Goal: Information Seeking & Learning: Learn about a topic

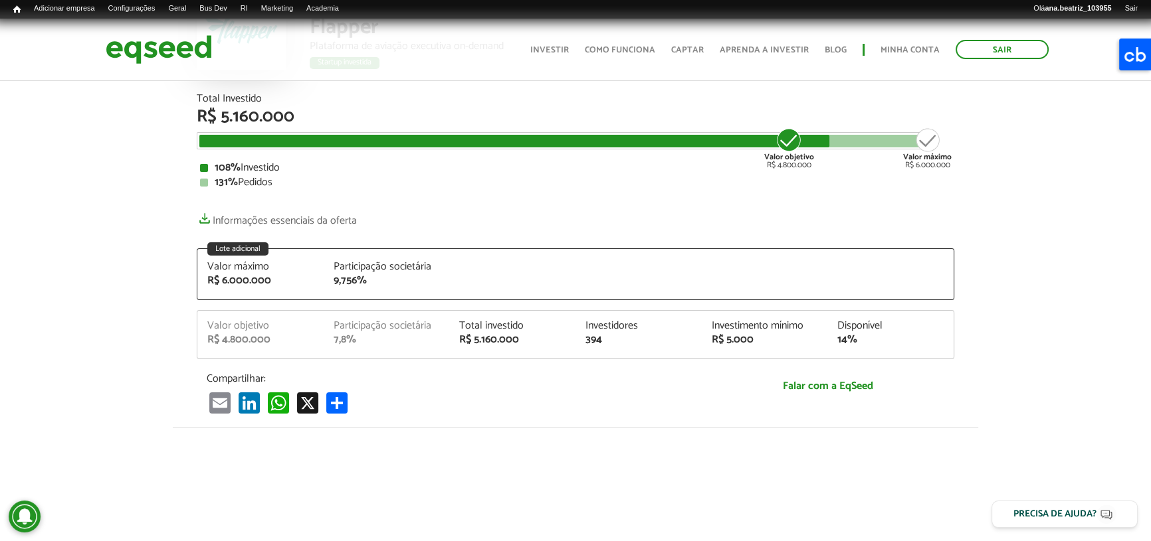
scroll to position [181, 0]
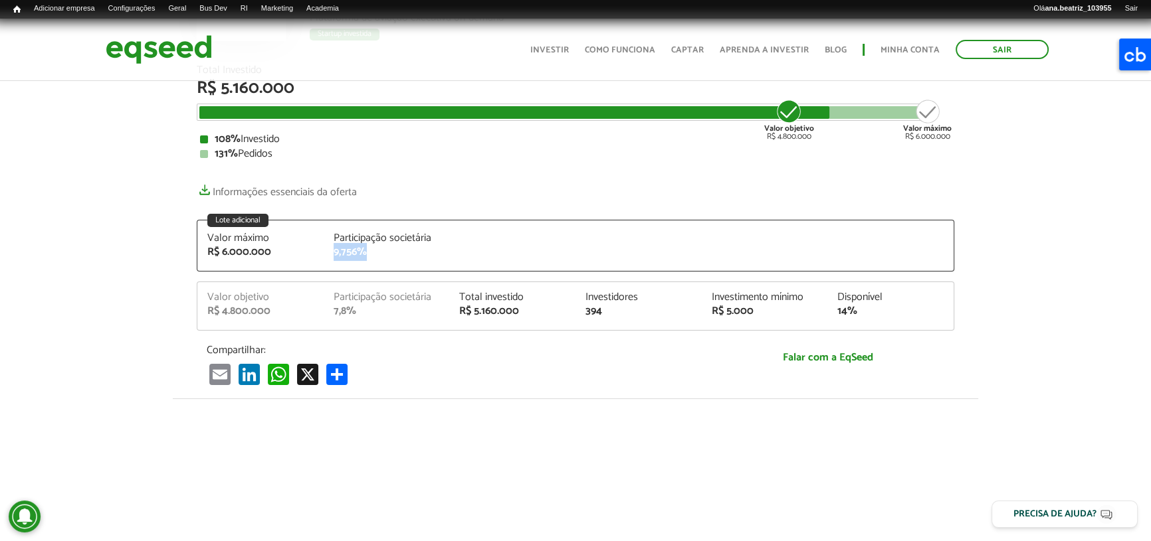
drag, startPoint x: 359, startPoint y: 247, endPoint x: 325, endPoint y: 249, distance: 34.6
click at [325, 249] on div "Participação societária 9,756%" at bounding box center [387, 245] width 126 height 25
click at [529, 174] on div "Total Investido R$ 5.160.000 Valor objetivo R$ 4.800.000 Valor máximo R$ 6.000.…" at bounding box center [575, 225] width 757 height 321
drag, startPoint x: 334, startPoint y: 256, endPoint x: 406, endPoint y: 264, distance: 72.3
click at [404, 266] on div "Valor máximo R$ 6.000.000 Participação societária 9,756%" at bounding box center [575, 252] width 756 height 38
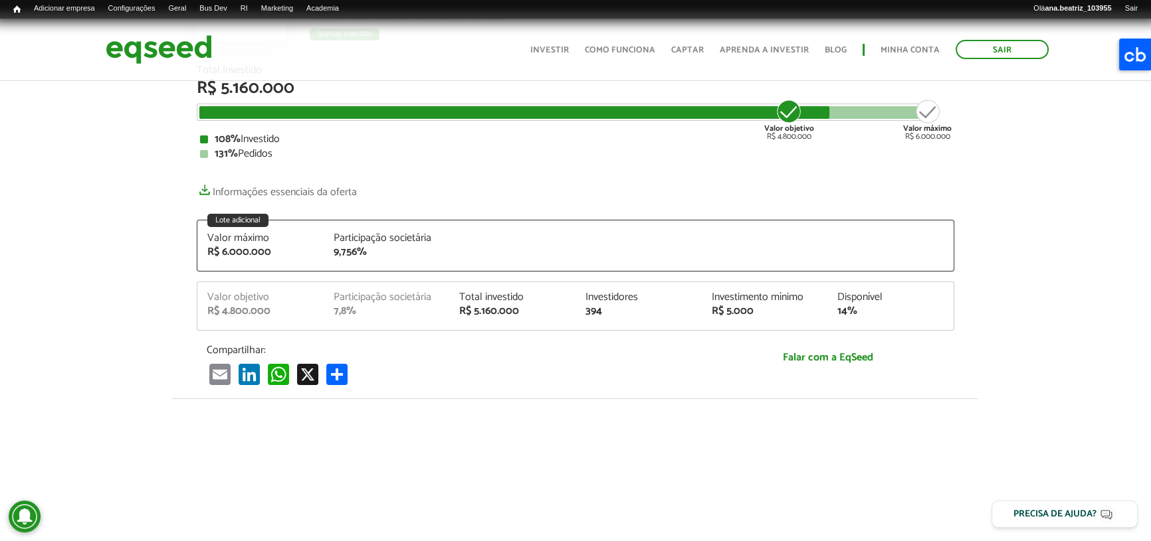
click at [456, 189] on p "Informações essenciais da oferta" at bounding box center [575, 188] width 757 height 19
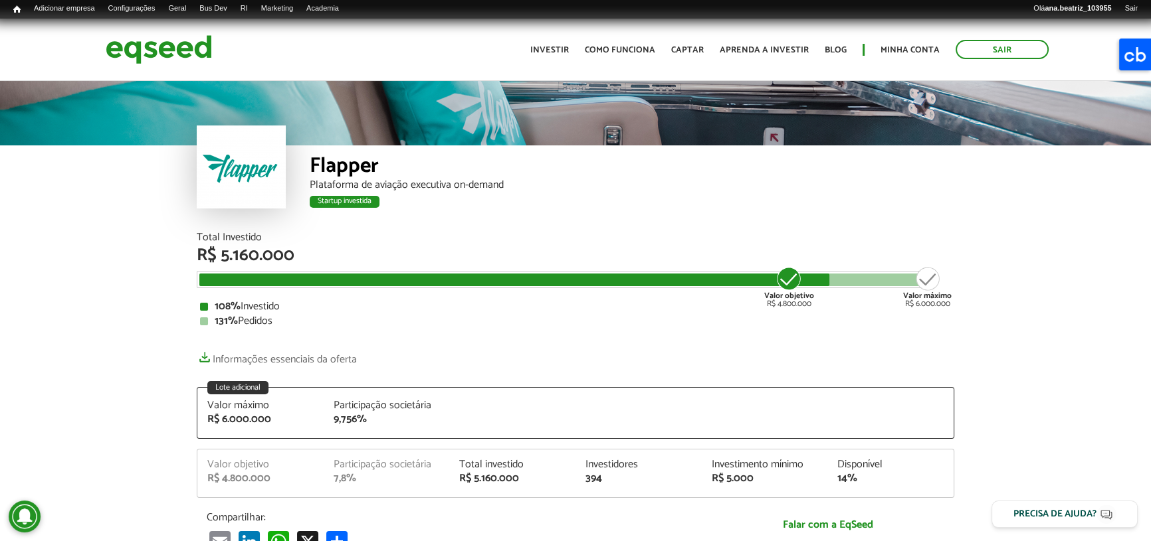
scroll to position [0, 0]
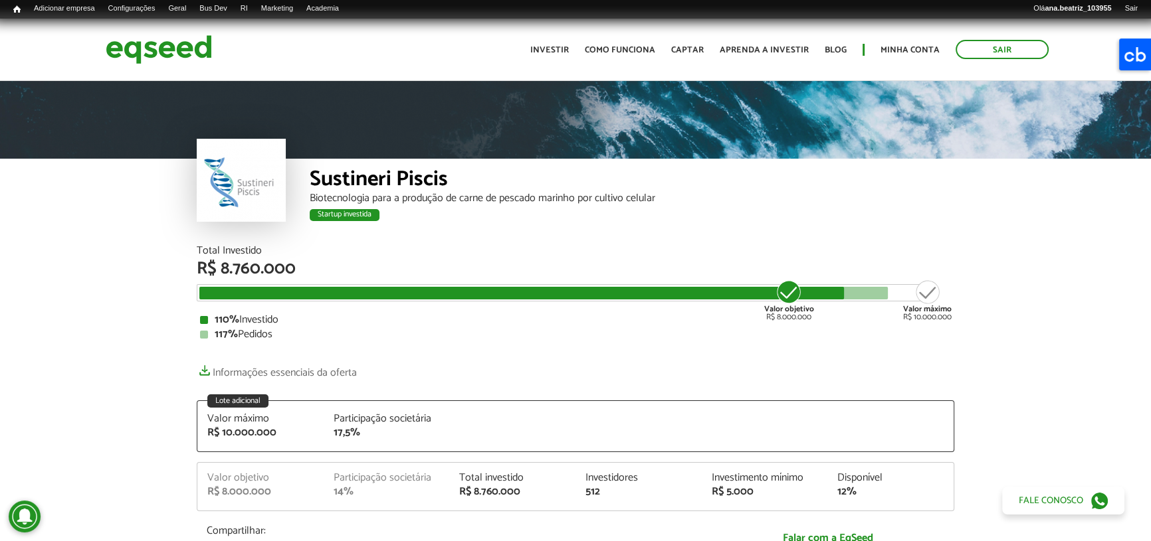
scroll to position [181, 0]
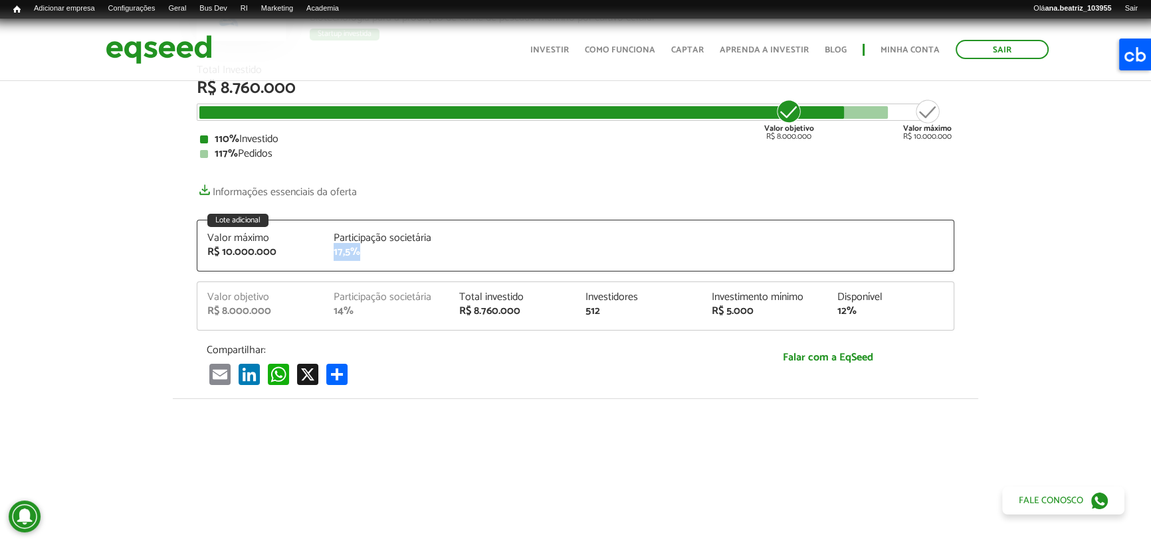
drag, startPoint x: 332, startPoint y: 244, endPoint x: 485, endPoint y: 245, distance: 153.5
click at [408, 259] on div "Valor máximo R$ 10.000.000 Participação societária 17,5%" at bounding box center [575, 252] width 756 height 38
click at [574, 206] on div "Total Investido R$ 8.760.000 Valor objetivo R$ 8.000.000 Valor máximo R$ 10.000…" at bounding box center [575, 225] width 757 height 321
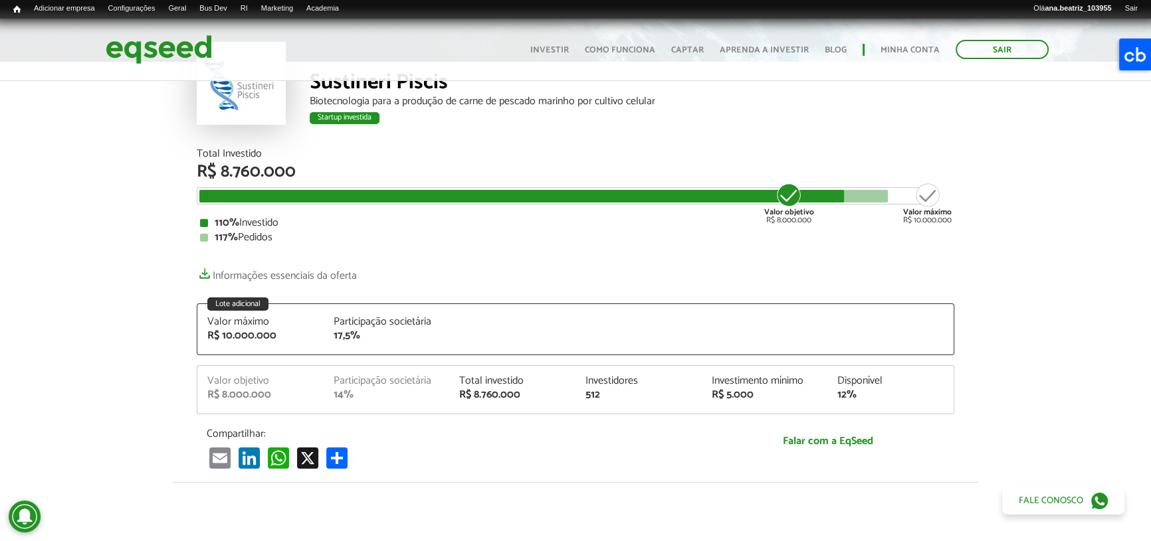
scroll to position [0, 0]
